Goal: Task Accomplishment & Management: Use online tool/utility

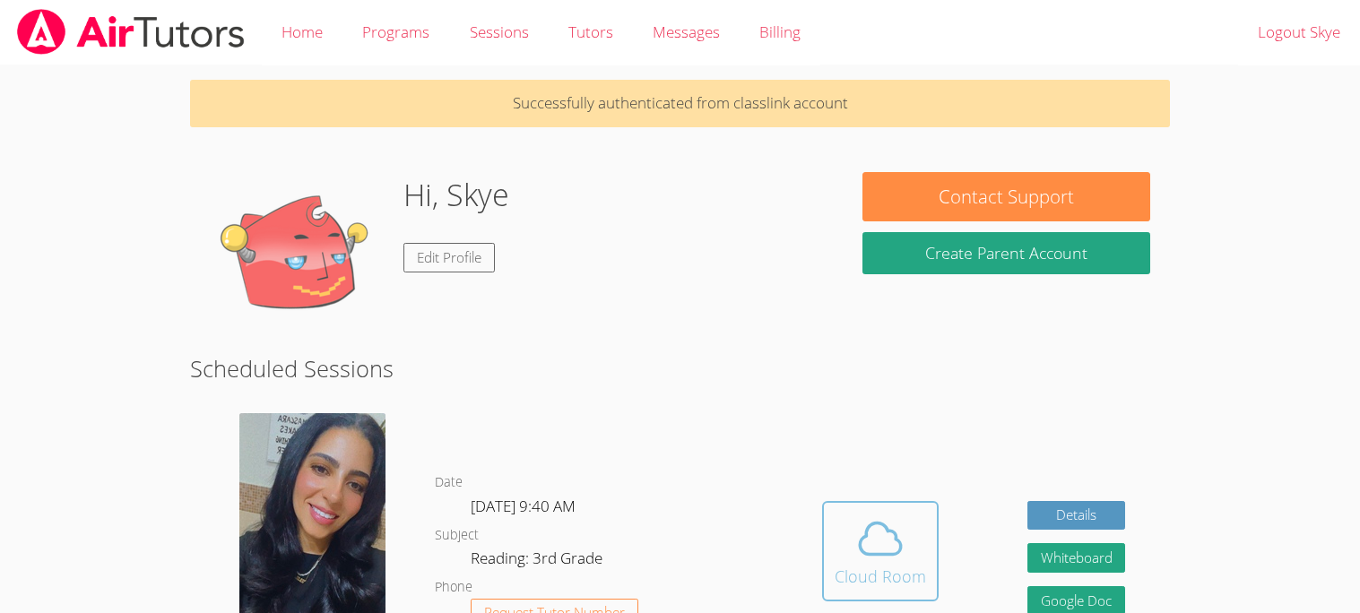
click at [875, 548] on icon at bounding box center [880, 539] width 50 height 50
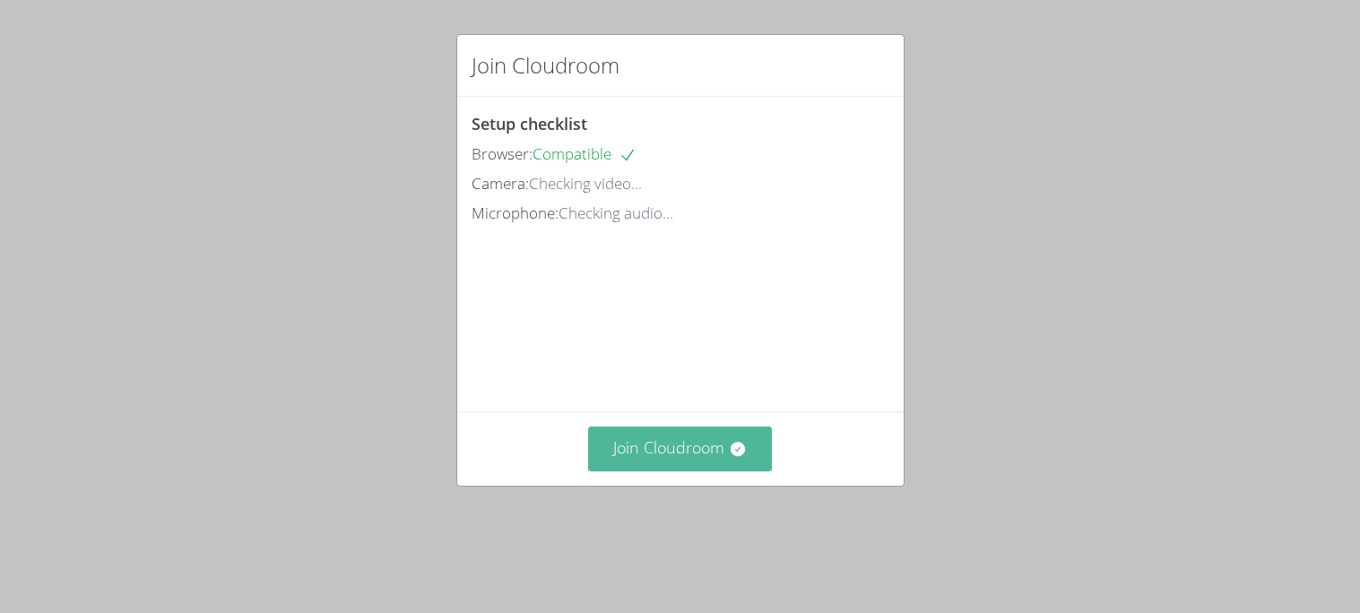
click at [686, 452] on div "Join Cloudroom" at bounding box center [680, 448] width 446 height 74
click at [683, 469] on button "Join Cloudroom" at bounding box center [680, 449] width 184 height 44
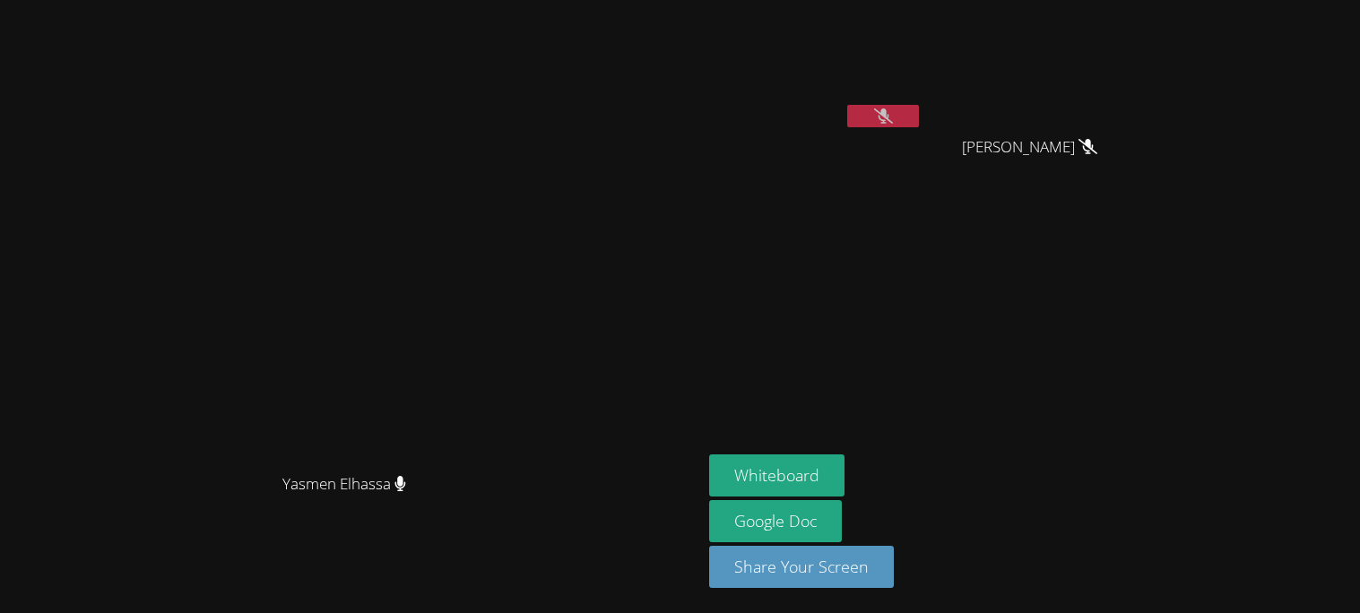
click at [919, 123] on button at bounding box center [883, 116] width 72 height 22
click at [893, 123] on icon at bounding box center [883, 115] width 19 height 15
click at [844, 462] on button "Whiteboard" at bounding box center [776, 475] width 135 height 42
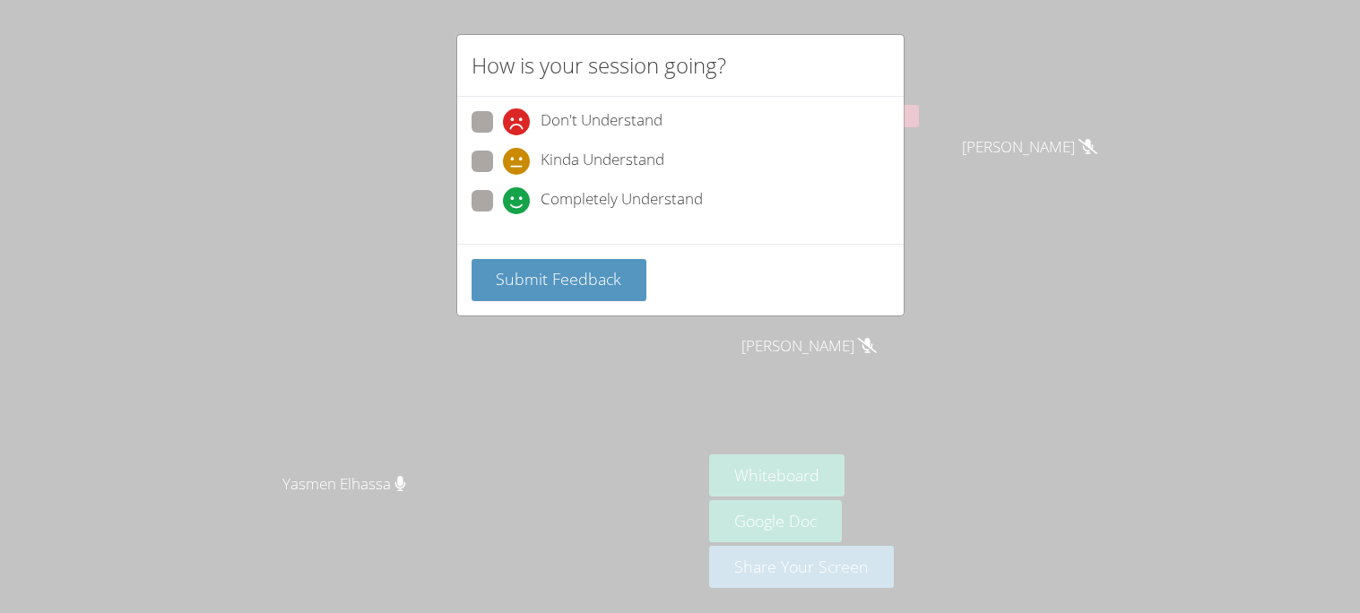
click at [507, 192] on icon at bounding box center [516, 200] width 27 height 27
click at [507, 192] on input "Completely Understand" at bounding box center [510, 197] width 15 height 15
radio input "true"
click at [619, 272] on span "Submit Feedback" at bounding box center [558, 279] width 125 height 22
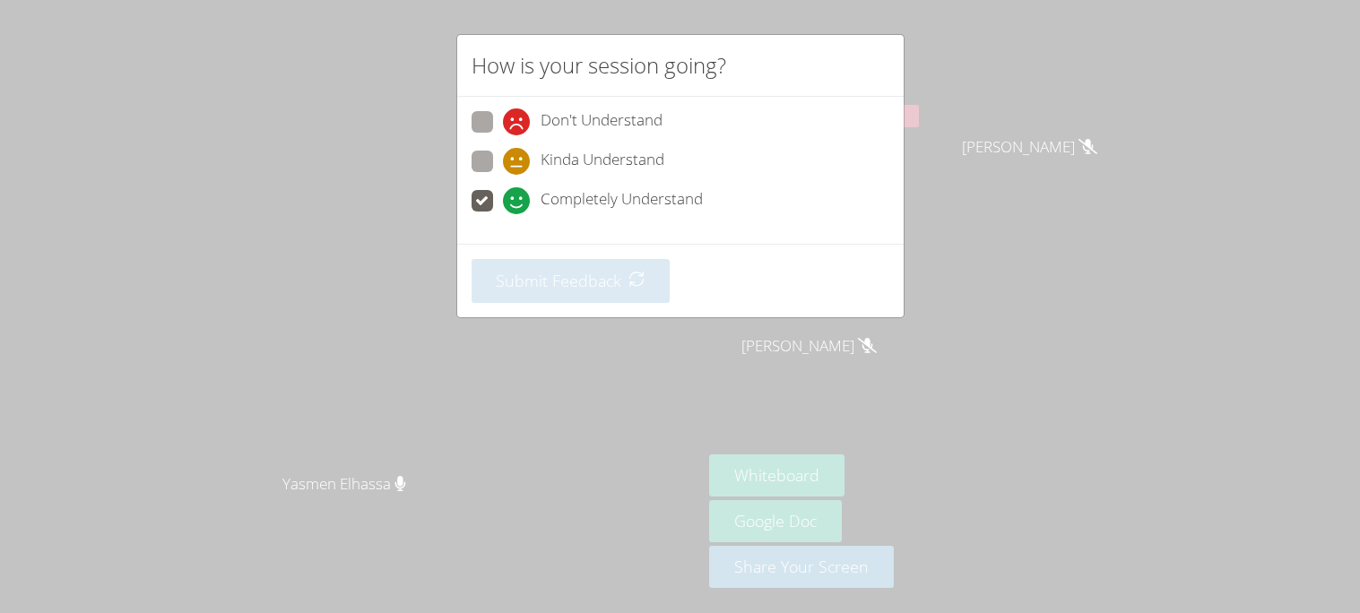
click at [1058, 118] on div "How is your session going? Don't Understand Kinda Understand Completely Underst…" at bounding box center [680, 306] width 1360 height 613
